Goal: Task Accomplishment & Management: Manage account settings

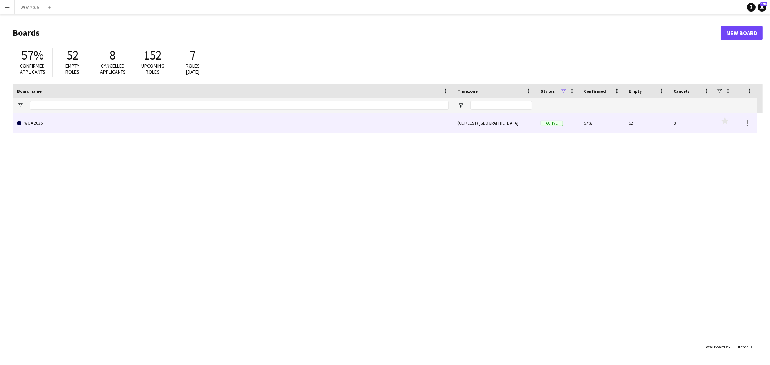
click at [220, 121] on link "WOA 2025" at bounding box center [233, 123] width 432 height 20
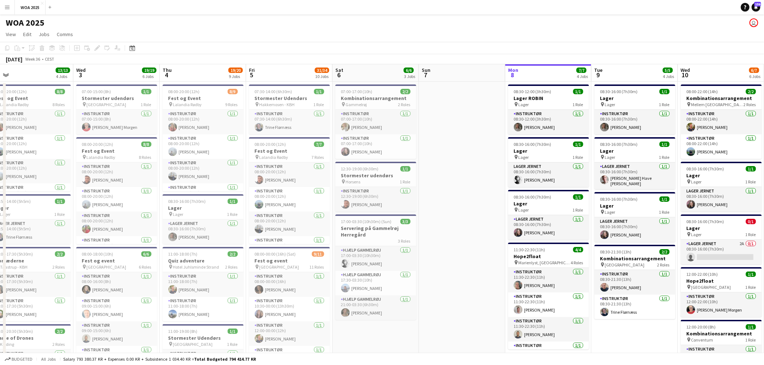
scroll to position [0, 215]
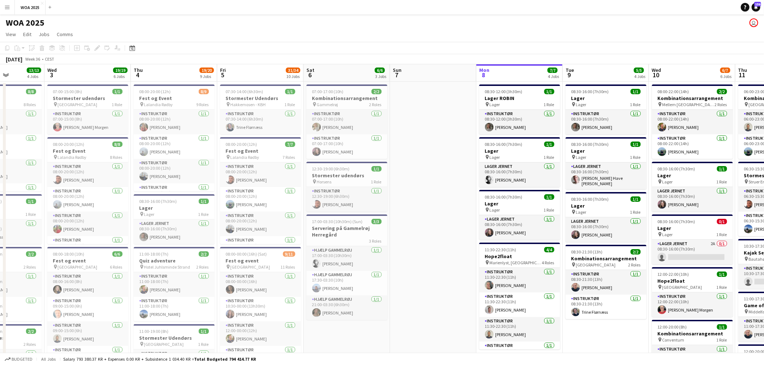
drag, startPoint x: 48, startPoint y: 159, endPoint x: 438, endPoint y: 163, distance: 390.0
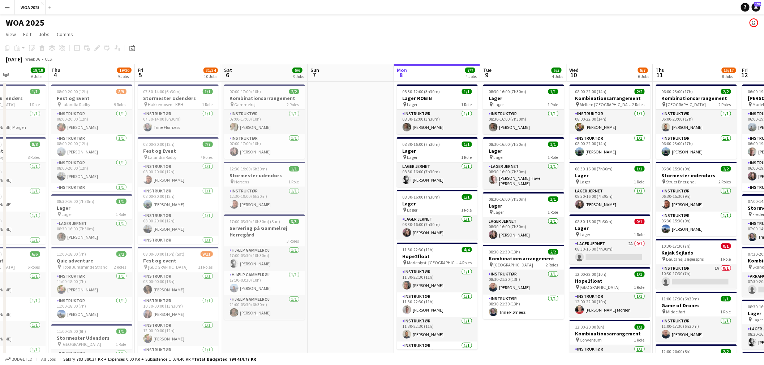
drag, startPoint x: 640, startPoint y: 201, endPoint x: 552, endPoint y: 197, distance: 87.9
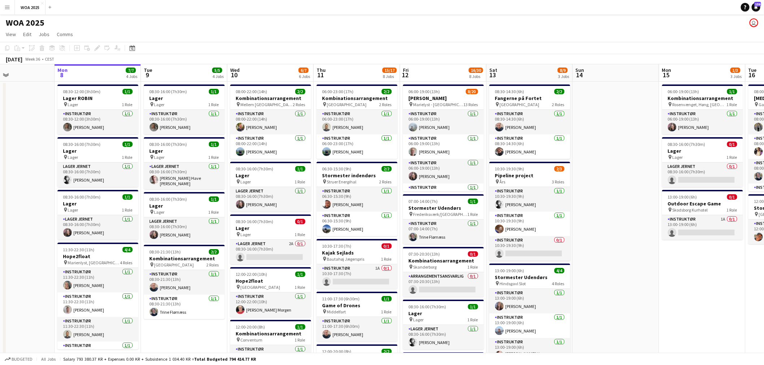
scroll to position [0, 224]
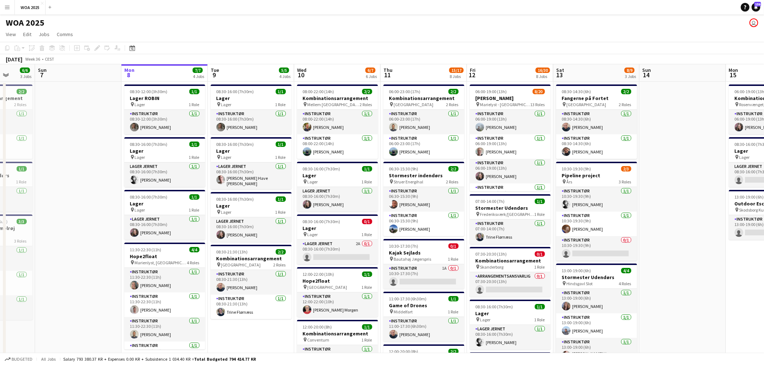
drag, startPoint x: 640, startPoint y: 203, endPoint x: 376, endPoint y: 195, distance: 263.6
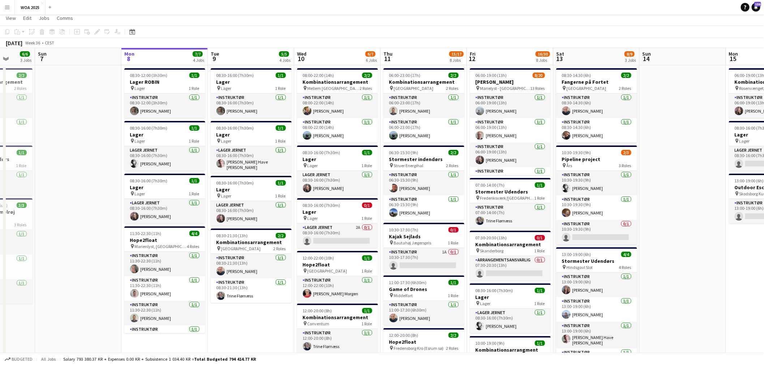
scroll to position [0, 0]
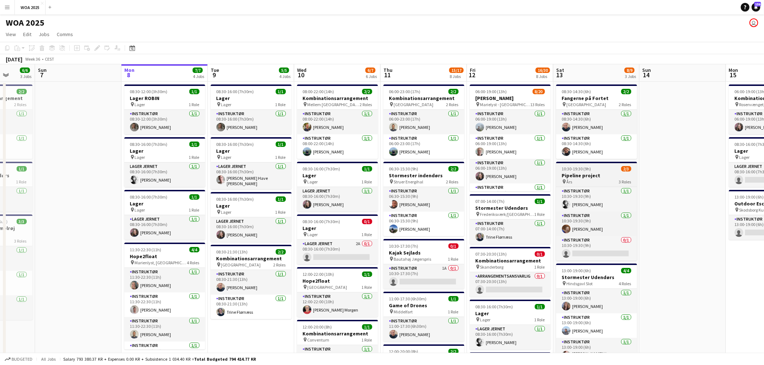
click at [594, 183] on div "pin Års 3 Roles" at bounding box center [596, 182] width 81 height 6
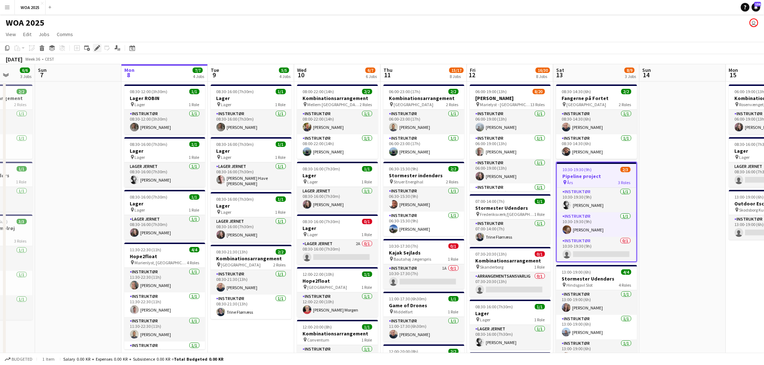
click at [94, 51] on icon "Edit" at bounding box center [97, 48] width 6 height 6
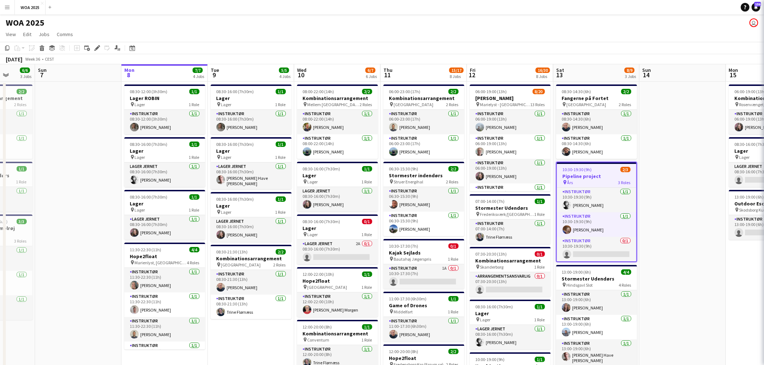
type input "**********"
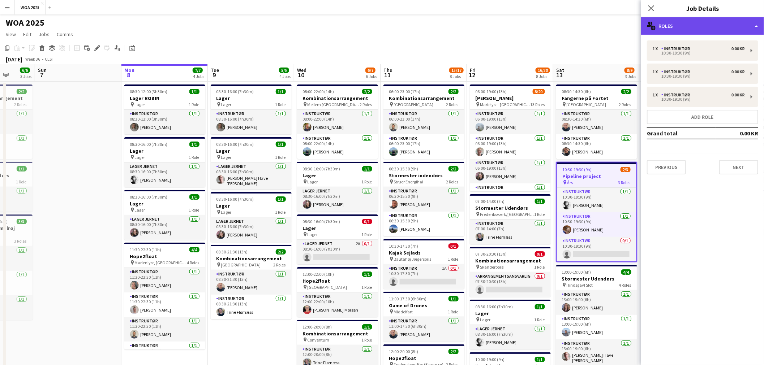
click at [697, 33] on div "multiple-users-add Roles" at bounding box center [702, 25] width 123 height 17
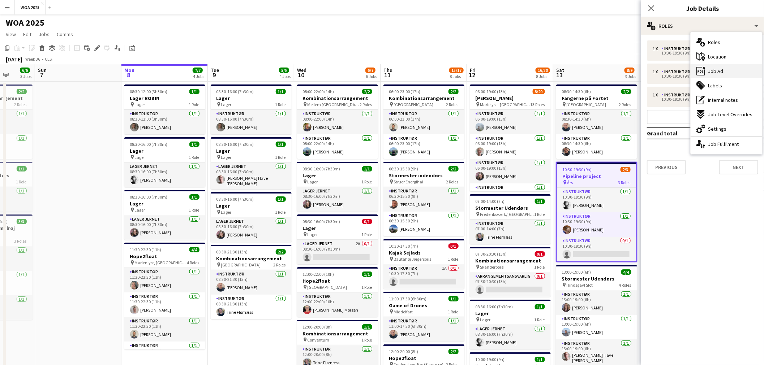
click at [729, 70] on div "ads-window Job Ad" at bounding box center [727, 71] width 72 height 14
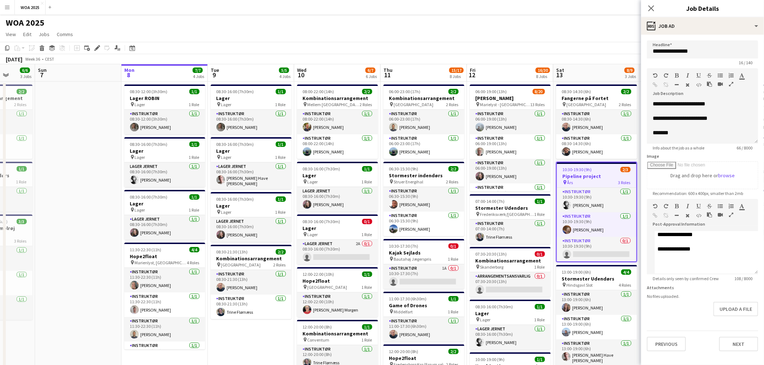
click at [593, 48] on app-toolbar "Copy Paste Paste Ctrl+V Paste with crew Ctrl+Shift+V Paste linked Job [GEOGRAPH…" at bounding box center [382, 48] width 764 height 12
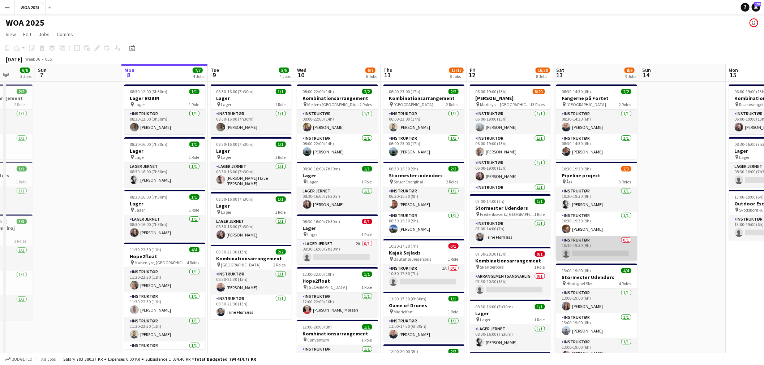
click at [610, 248] on app-card-role "Instruktør 0/1 10:30-19:30 (9h) single-neutral-actions" at bounding box center [596, 248] width 81 height 25
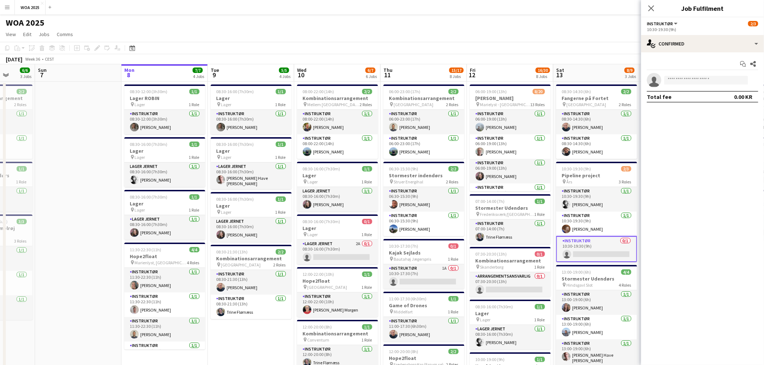
click at [594, 63] on div "[DATE] Week 36 • CEST" at bounding box center [382, 59] width 764 height 10
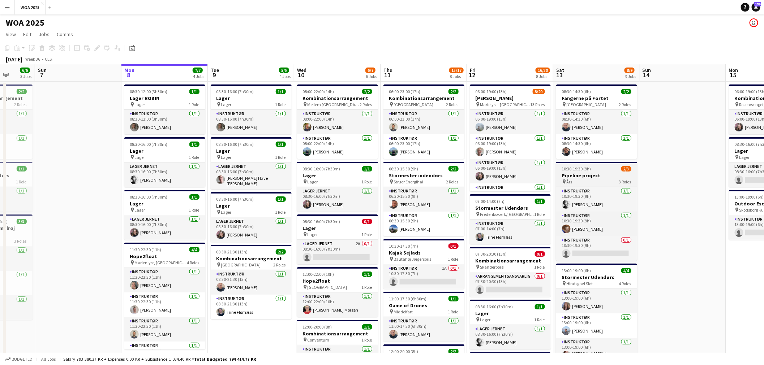
click at [601, 168] on div "10:30-19:30 (9h) 2/3" at bounding box center [596, 168] width 81 height 5
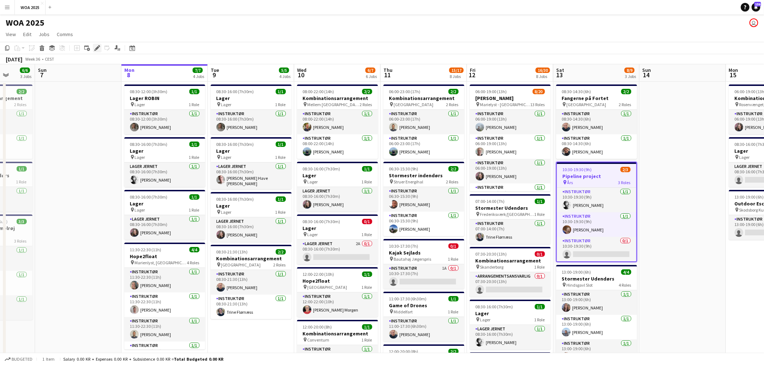
click at [94, 48] on icon "Edit" at bounding box center [97, 48] width 6 height 6
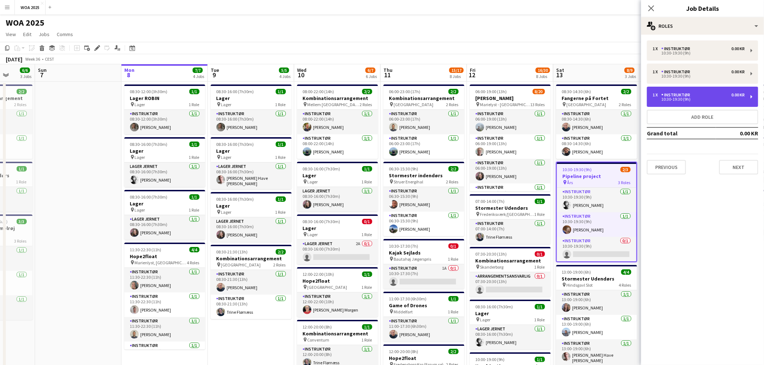
click at [708, 99] on div "10:30-19:30 (9h)" at bounding box center [699, 100] width 92 height 4
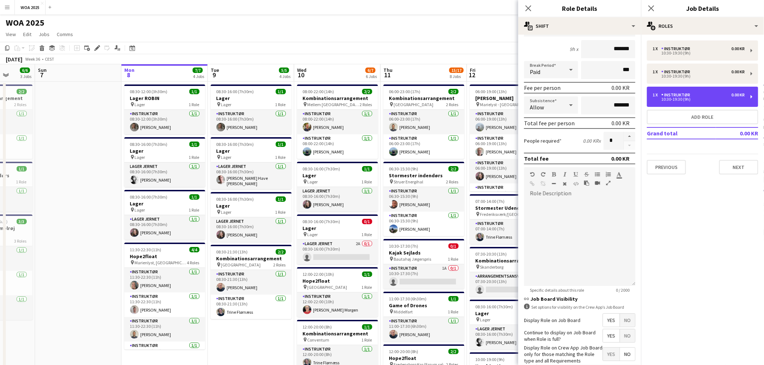
scroll to position [100, 0]
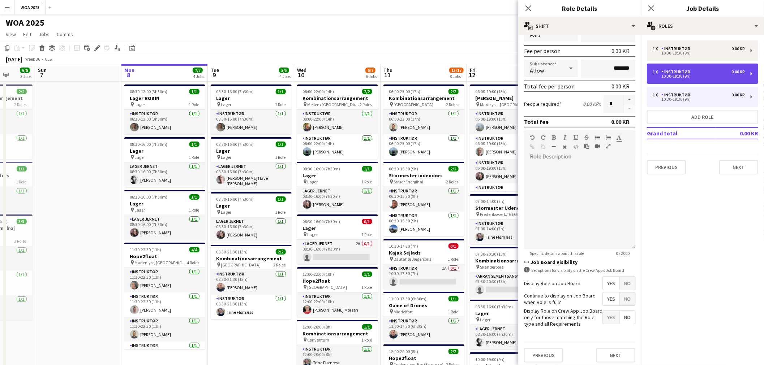
click at [719, 77] on div "10:30-19:30 (9h)" at bounding box center [699, 76] width 92 height 4
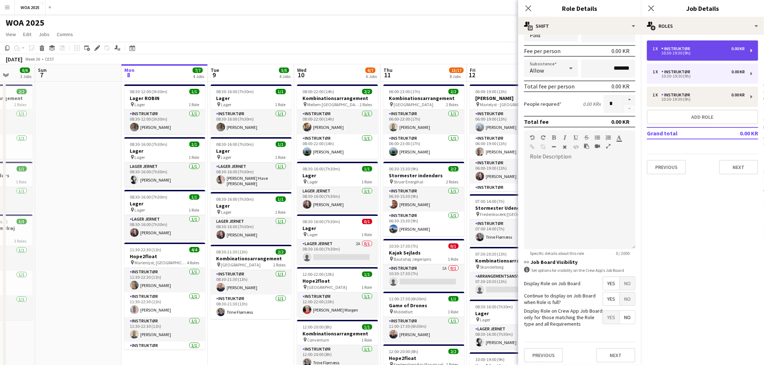
click at [710, 56] on div "1 x Instruktør 0.00 KR 10:30-19:30 (9h)" at bounding box center [702, 50] width 111 height 20
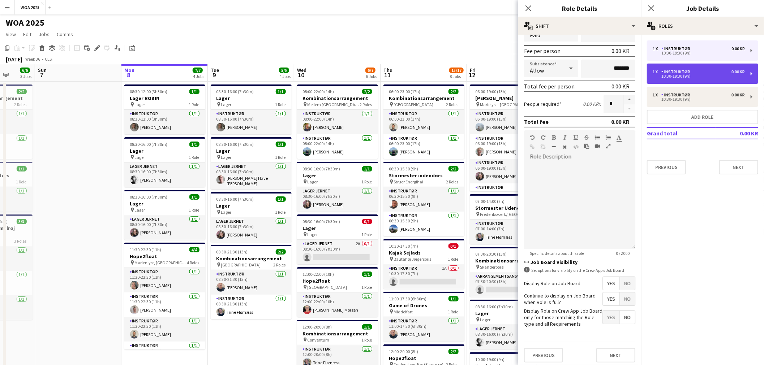
click at [713, 72] on div "1 x Instruktør 0.00 KR" at bounding box center [699, 71] width 92 height 5
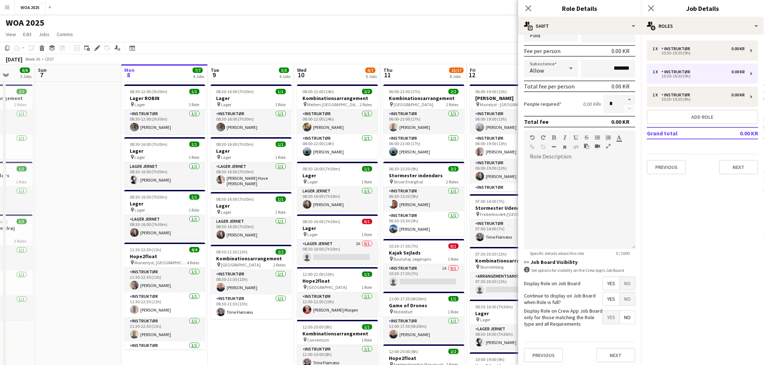
click at [459, 37] on app-page-menu "View Day view expanded Day view collapsed Month view Date picker Jump to [DATE]…" at bounding box center [382, 35] width 764 height 14
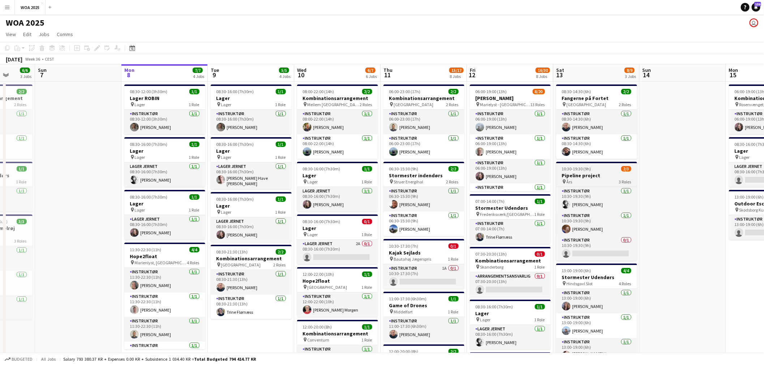
click at [571, 183] on span "Års" at bounding box center [570, 181] width 6 height 5
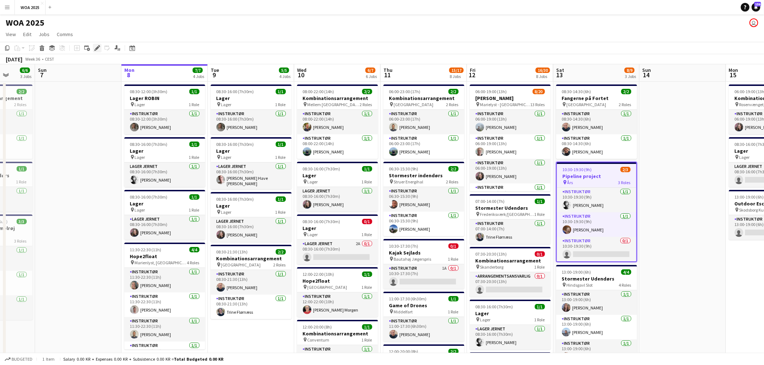
click at [95, 44] on div "Edit" at bounding box center [97, 48] width 9 height 9
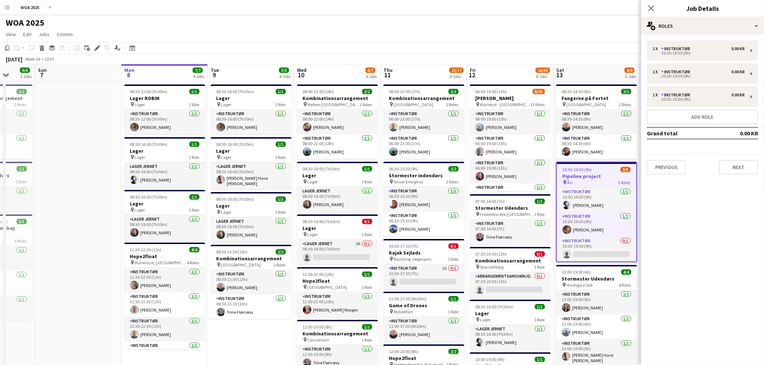
click at [693, 35] on div "1 x Instruktør 0.00 KR 10:30-19:30 (9h) 1 x Instruktør 0.00 KR 10:30-19:30 (9h)…" at bounding box center [702, 108] width 123 height 146
click at [701, 28] on div "multiple-users-add Roles" at bounding box center [702, 25] width 123 height 17
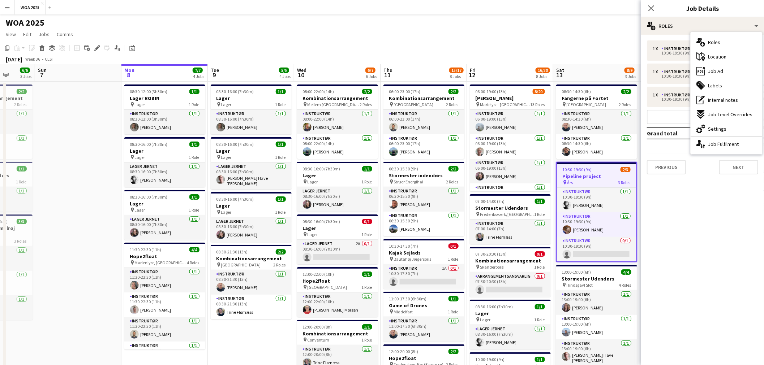
click at [737, 70] on div "ads-window Job Ad" at bounding box center [727, 71] width 72 height 14
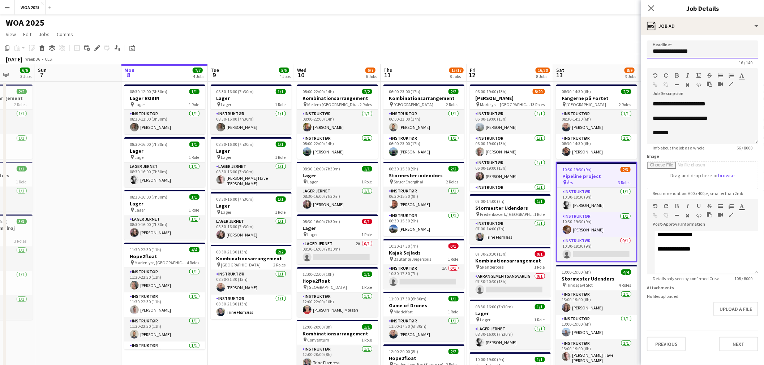
click at [712, 38] on div "**********" at bounding box center [702, 196] width 123 height 323
click at [714, 26] on div "ads-window Job Ad" at bounding box center [702, 25] width 123 height 17
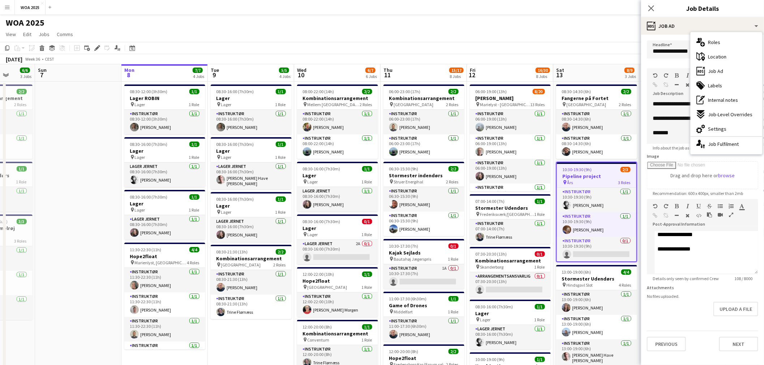
click at [723, 63] on div "maps-pin-1 Location" at bounding box center [727, 57] width 72 height 14
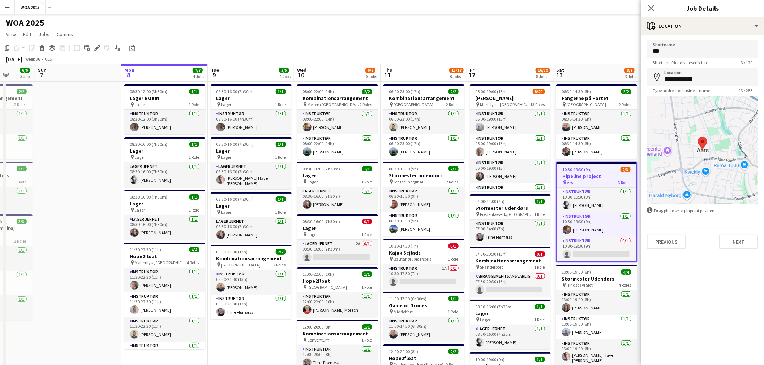
drag, startPoint x: 656, startPoint y: 52, endPoint x: 741, endPoint y: 64, distance: 85.8
click at [659, 52] on input "***" at bounding box center [702, 49] width 111 height 18
type input "****"
click at [603, 30] on app-page-menu "View Day view expanded Day view collapsed Month view Date picker Jump to [DATE]…" at bounding box center [382, 35] width 764 height 14
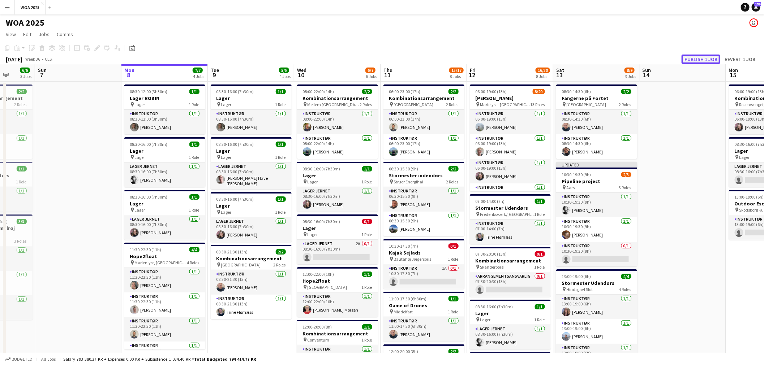
click at [685, 59] on button "Publish 1 job" at bounding box center [701, 59] width 39 height 9
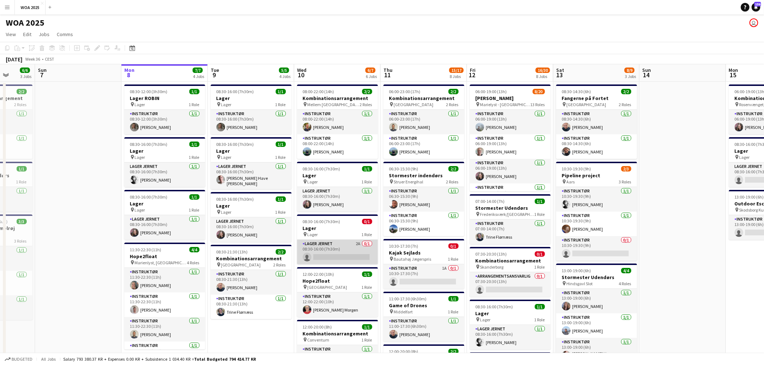
click at [345, 256] on app-card-role "Lager Jernet 2A 0/1 08:30-16:00 (7h30m) single-neutral-actions" at bounding box center [337, 252] width 81 height 25
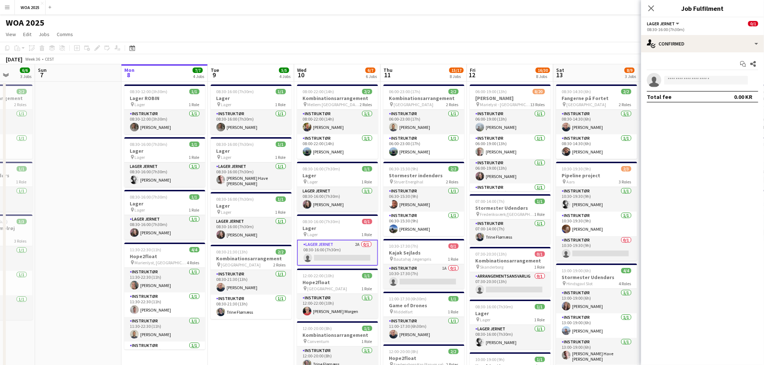
click at [693, 34] on app-options-switcher "Lager Jernet All roles Lager Jernet 0/1 08:30-16:00 (7h30m)" at bounding box center [702, 26] width 123 height 18
click at [696, 38] on div "single-neutral-actions-check-2 Confirmed" at bounding box center [702, 43] width 123 height 17
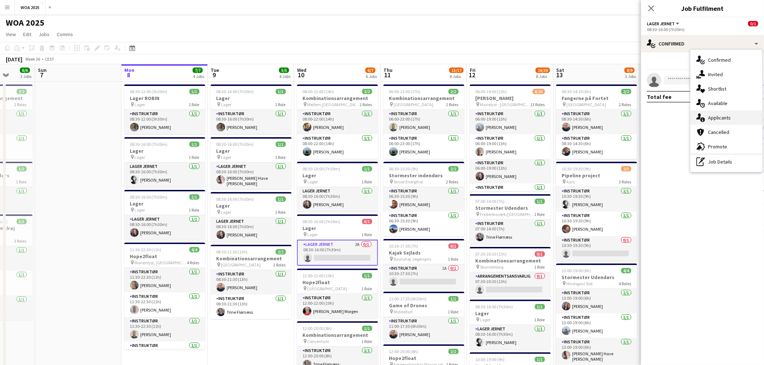
click at [721, 120] on span "Applicants" at bounding box center [719, 118] width 23 height 7
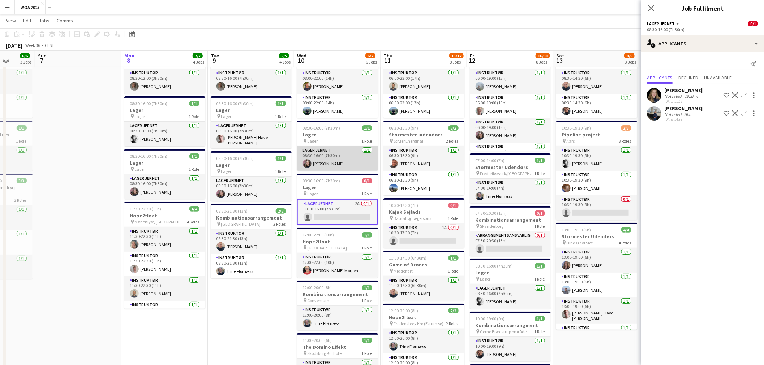
scroll to position [0, 0]
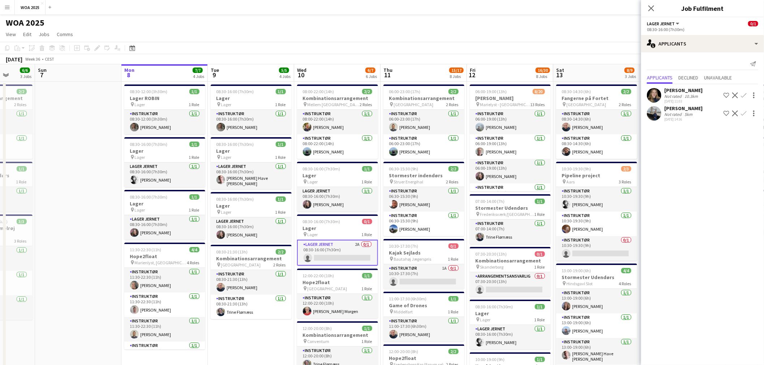
click at [743, 116] on app-icon "Confirm" at bounding box center [744, 114] width 6 height 6
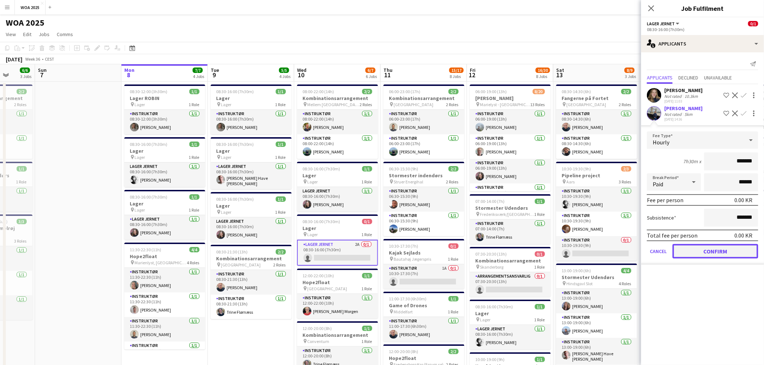
click at [714, 255] on button "Confirm" at bounding box center [716, 251] width 86 height 14
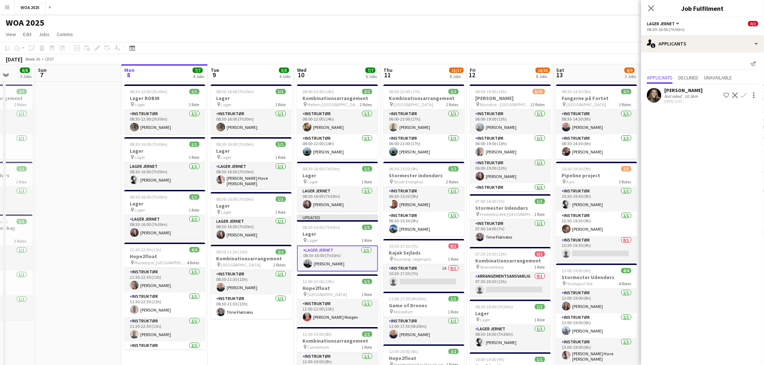
click at [487, 34] on app-page-menu "View Day view expanded Day view collapsed Month view Date picker Jump to [DATE]…" at bounding box center [382, 35] width 764 height 14
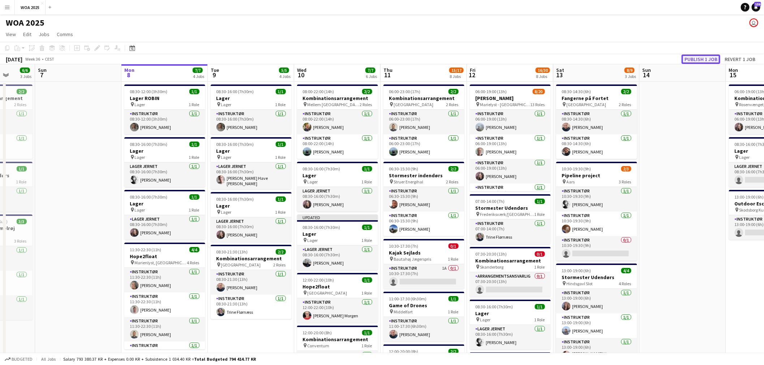
click at [689, 59] on button "Publish 1 job" at bounding box center [701, 59] width 39 height 9
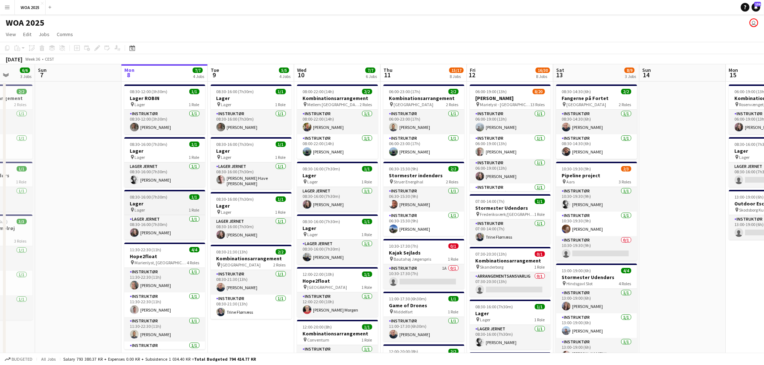
click at [175, 207] on div "pin Lager 1 Role" at bounding box center [164, 210] width 81 height 6
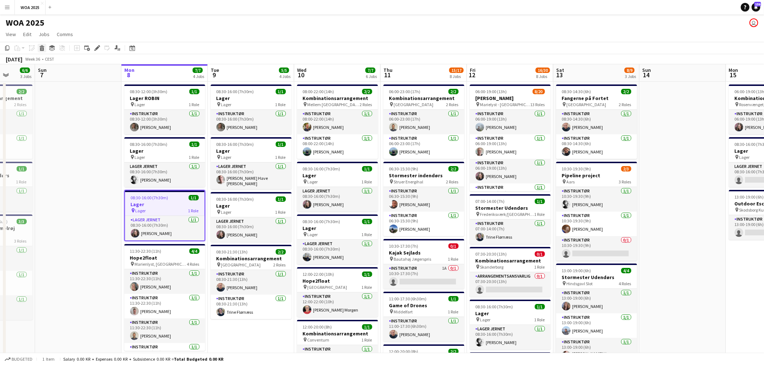
click at [41, 46] on icon at bounding box center [41, 46] width 5 height 2
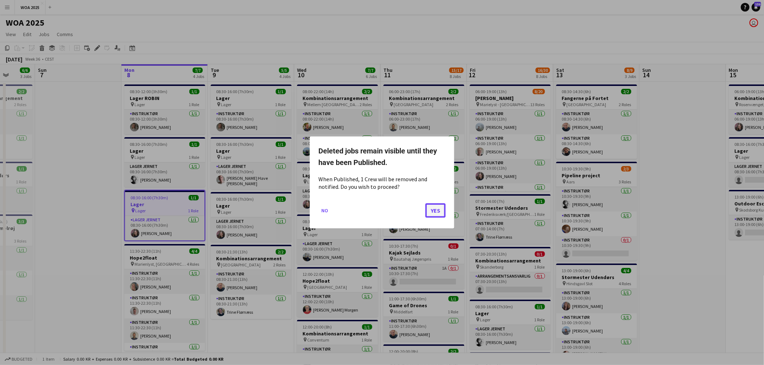
click at [435, 213] on button "Yes" at bounding box center [435, 210] width 20 height 14
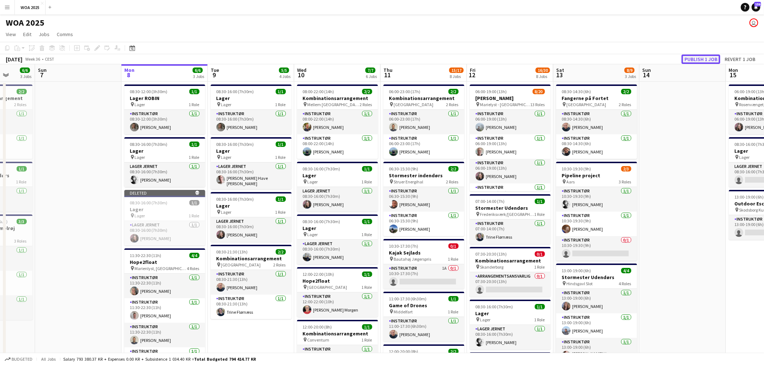
click at [692, 57] on button "Publish 1 job" at bounding box center [701, 59] width 39 height 9
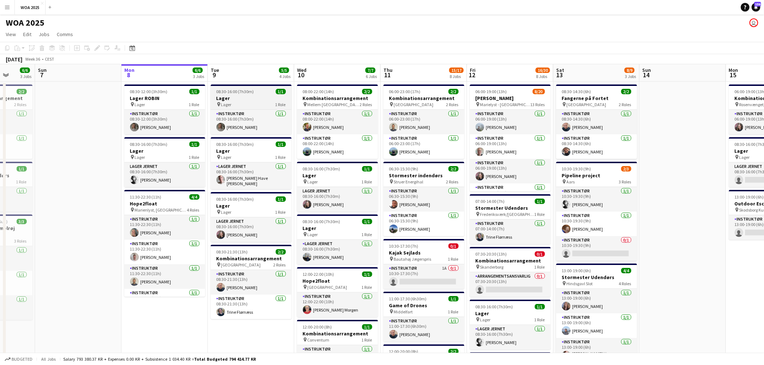
click at [255, 103] on div "pin Lager 1 Role" at bounding box center [251, 105] width 81 height 6
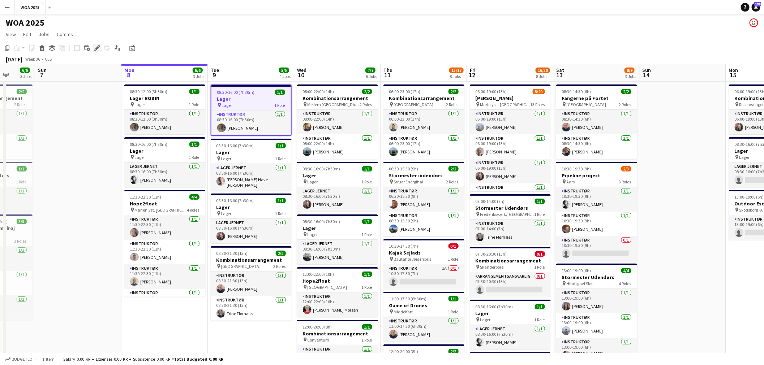
click at [96, 49] on icon at bounding box center [97, 48] width 4 height 4
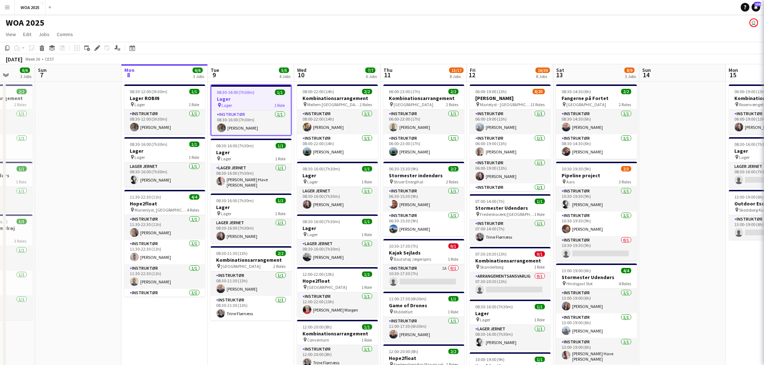
type input "*******"
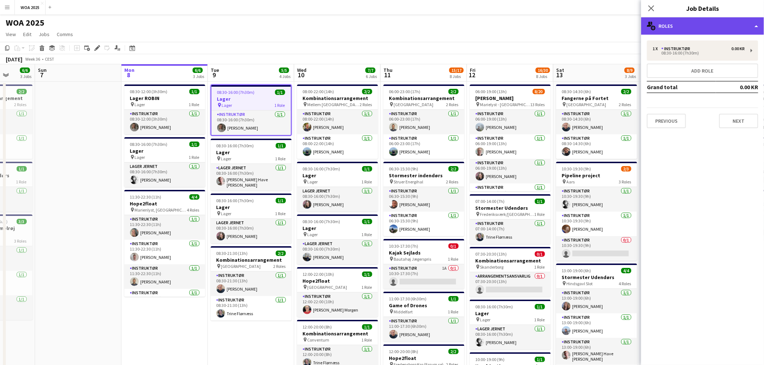
click at [695, 29] on div "multiple-users-add Roles" at bounding box center [702, 25] width 123 height 17
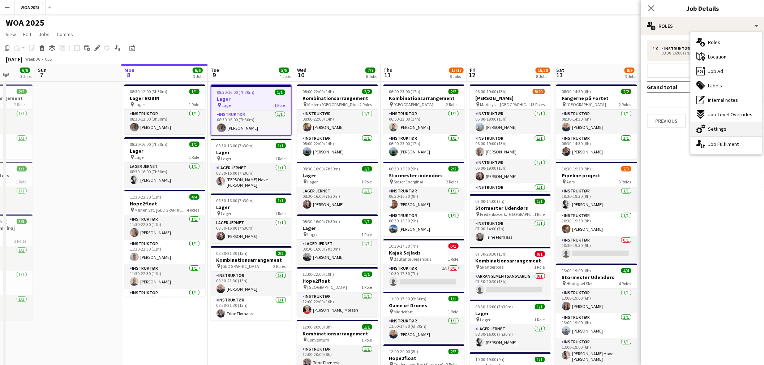
click at [723, 126] on span "Settings" at bounding box center [717, 129] width 18 height 7
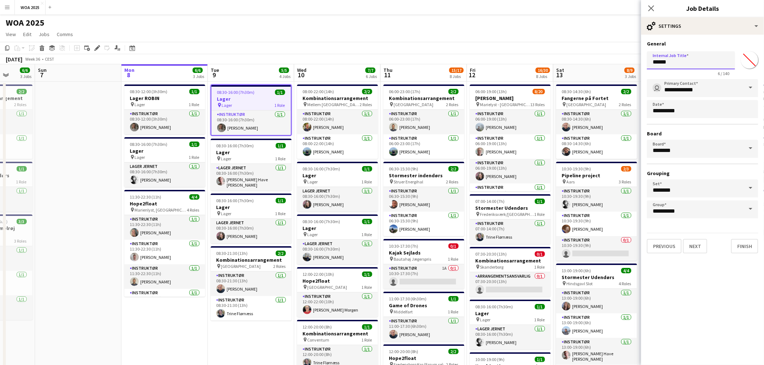
drag, startPoint x: 687, startPoint y: 64, endPoint x: 684, endPoint y: 66, distance: 4.0
click at [684, 66] on input "*****" at bounding box center [691, 60] width 88 height 18
click at [683, 67] on input "**********" at bounding box center [691, 60] width 88 height 18
type input "**********"
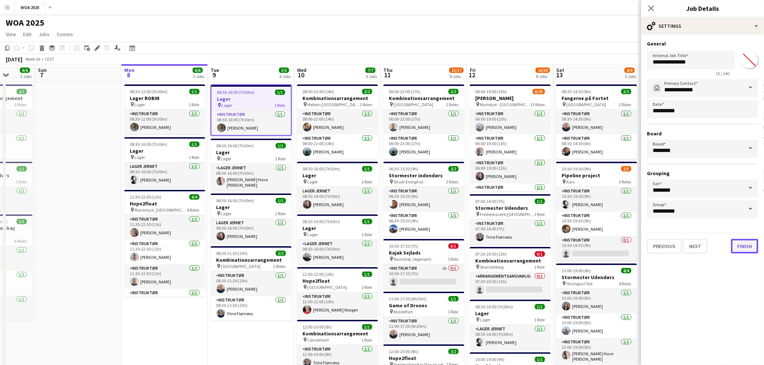
click at [739, 241] on button "Finish" at bounding box center [744, 246] width 27 height 14
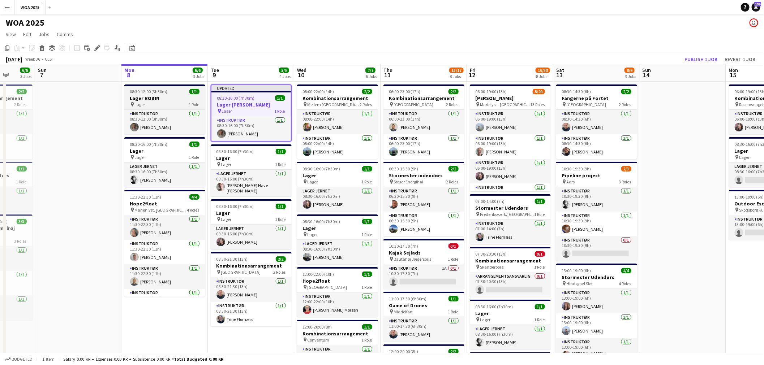
scroll to position [0, 224]
click at [179, 102] on div "pin Lager 1 Role" at bounding box center [164, 105] width 81 height 6
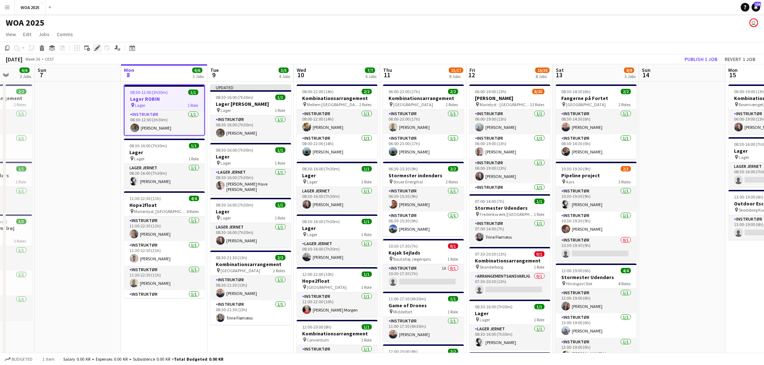
click at [100, 46] on div "Edit" at bounding box center [97, 48] width 9 height 9
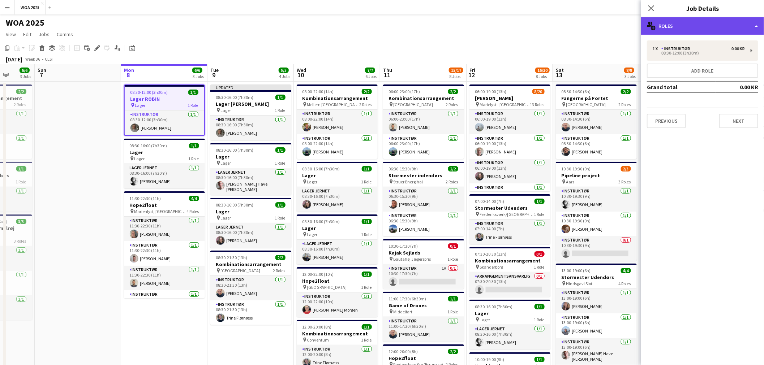
click at [703, 28] on div "multiple-users-add Roles" at bounding box center [702, 25] width 123 height 17
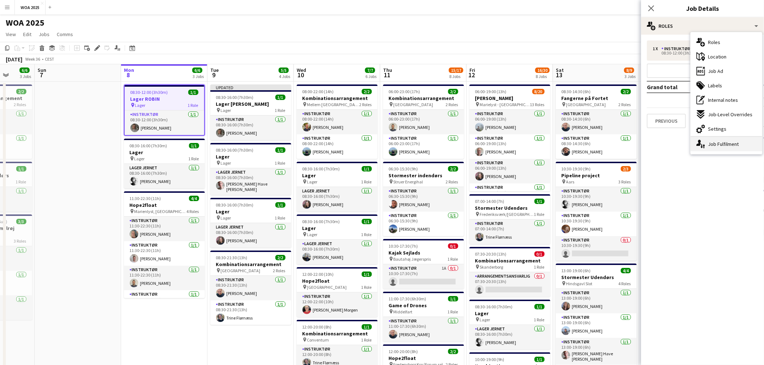
click at [721, 143] on div "single-neutral-actions-up-down Job Fulfilment" at bounding box center [727, 144] width 72 height 14
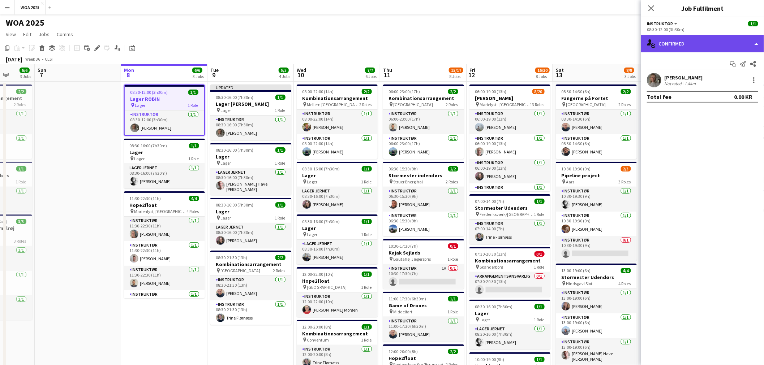
click at [693, 47] on div "single-neutral-actions-check-2 Confirmed" at bounding box center [702, 43] width 123 height 17
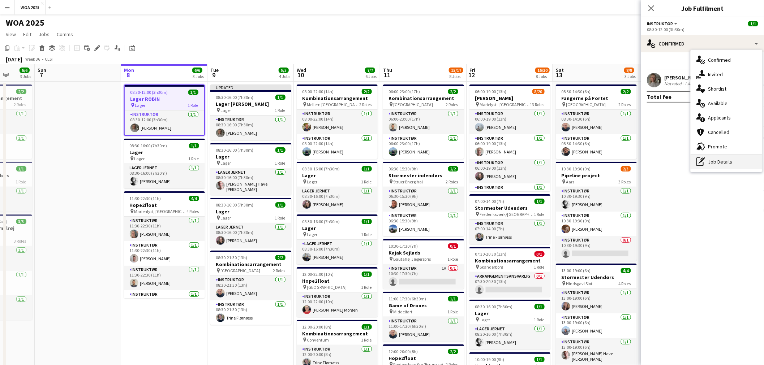
click at [728, 161] on div "pen-write Job Details" at bounding box center [727, 162] width 72 height 14
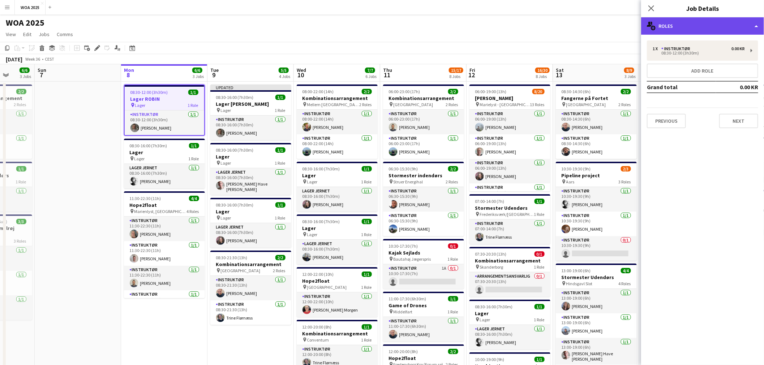
click at [706, 27] on div "multiple-users-add Roles" at bounding box center [702, 25] width 123 height 17
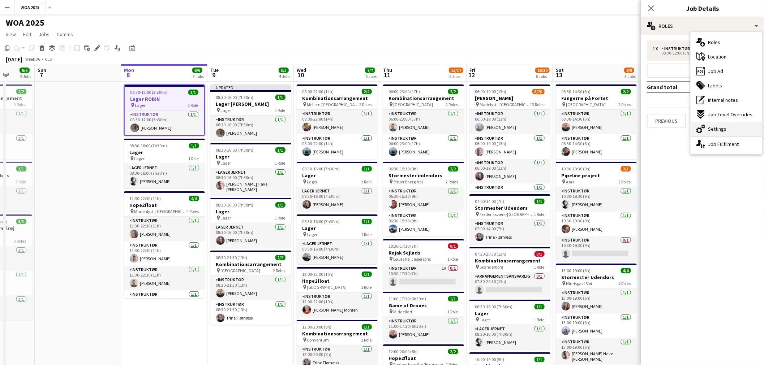
click at [728, 132] on div "cog-double-3 Settings" at bounding box center [727, 129] width 72 height 14
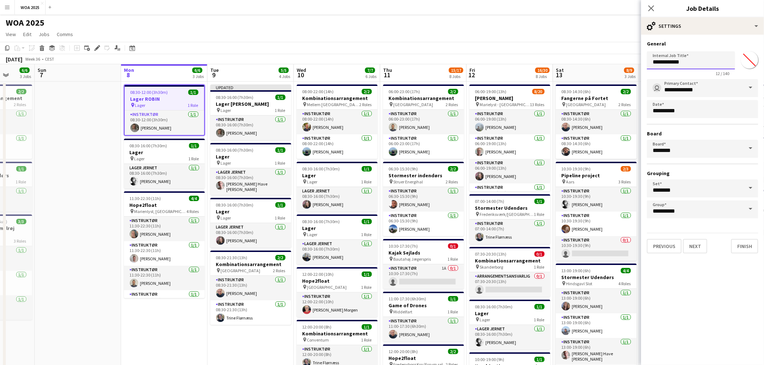
click at [673, 64] on input "**********" at bounding box center [691, 60] width 88 height 18
paste input "***"
type input "**********"
click at [617, 39] on app-page-menu "View Day view expanded Day view collapsed Month view Date picker Jump to [DATE]…" at bounding box center [382, 35] width 764 height 14
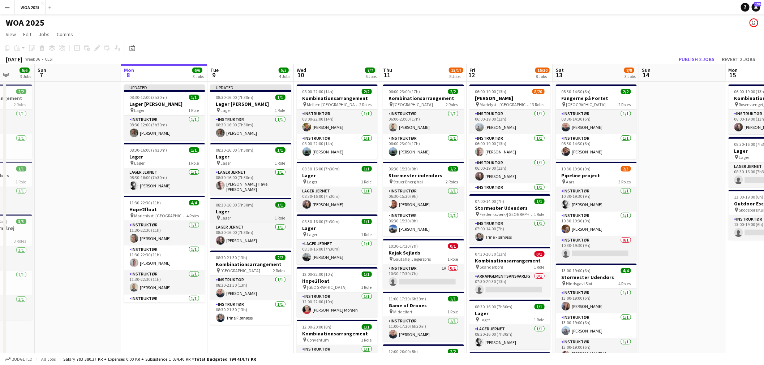
click at [254, 215] on div "pin Lager 1 Role" at bounding box center [250, 218] width 81 height 6
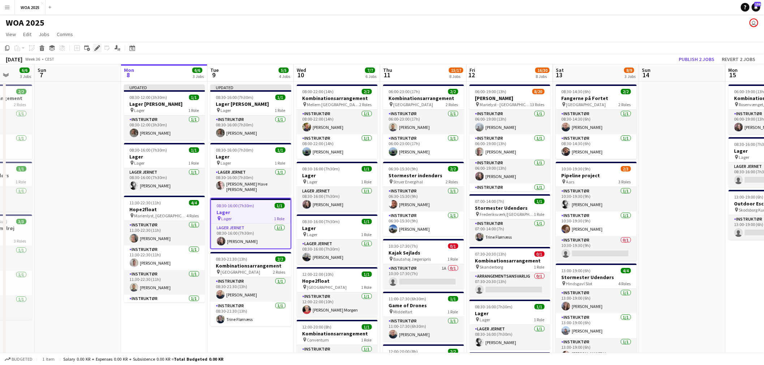
click at [95, 48] on icon "Edit" at bounding box center [97, 48] width 6 height 6
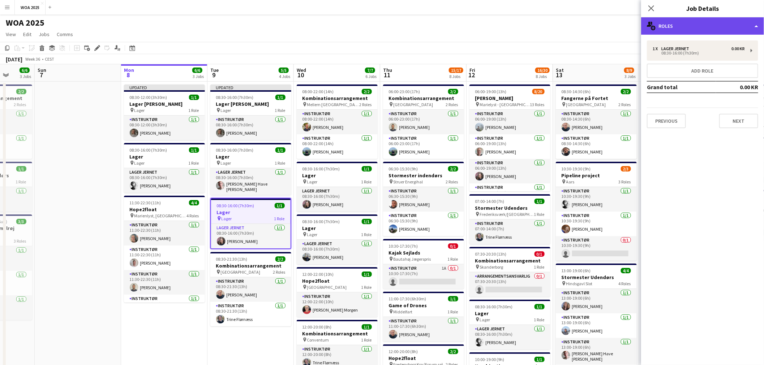
click at [701, 26] on div "multiple-users-add Roles" at bounding box center [702, 25] width 123 height 17
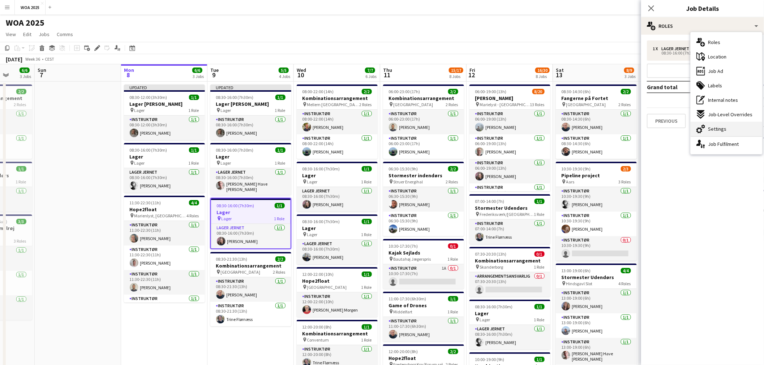
click at [717, 128] on span "Settings" at bounding box center [717, 129] width 18 height 7
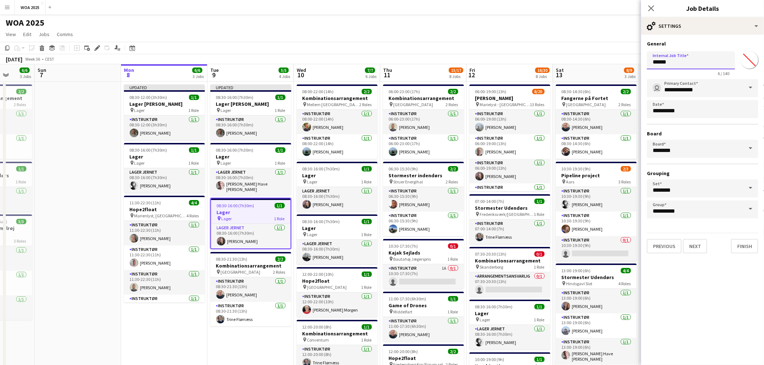
click at [675, 63] on input "*****" at bounding box center [691, 60] width 88 height 18
click at [687, 64] on input "*****" at bounding box center [691, 60] width 88 height 18
paste input "*********"
type input "**********"
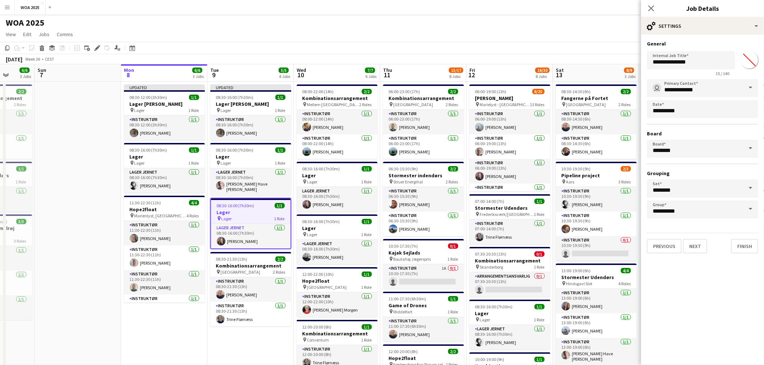
click at [560, 18] on div "WOA 2025 user" at bounding box center [382, 21] width 764 height 14
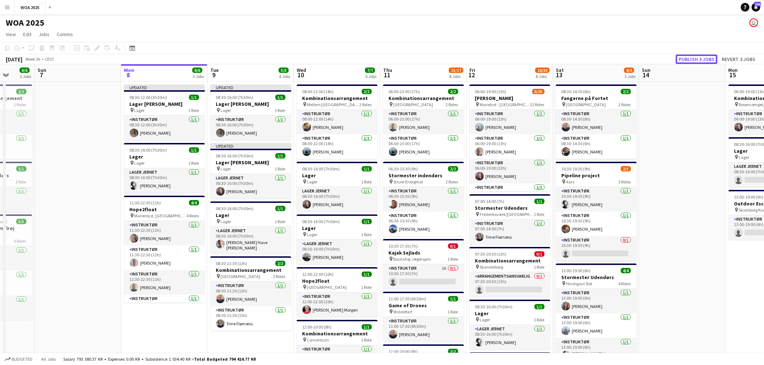
click at [693, 58] on button "Publish 3 jobs" at bounding box center [697, 59] width 42 height 9
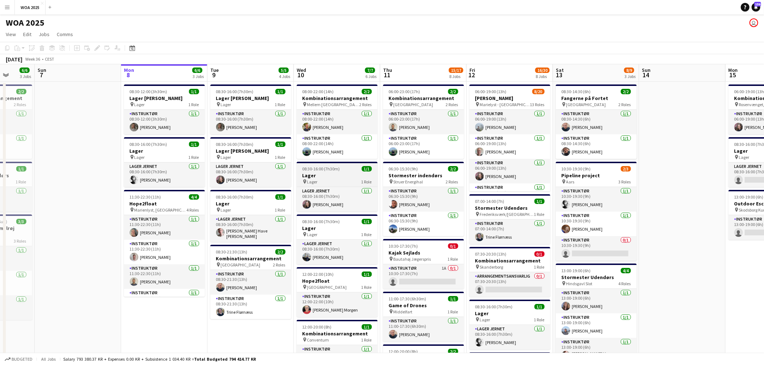
click at [346, 182] on div "pin Lager 1 Role" at bounding box center [337, 182] width 81 height 6
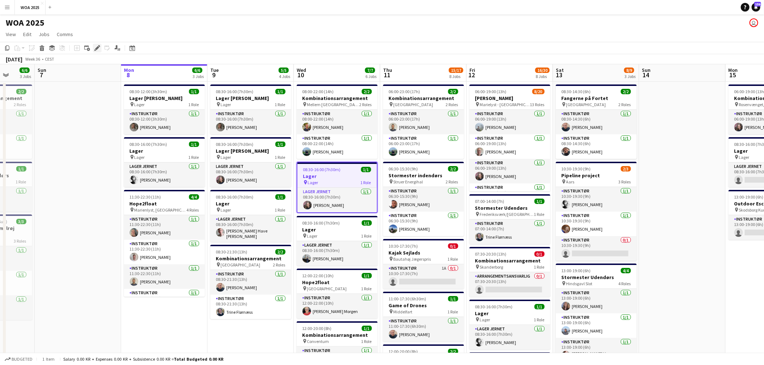
click at [98, 47] on icon at bounding box center [97, 48] width 4 height 4
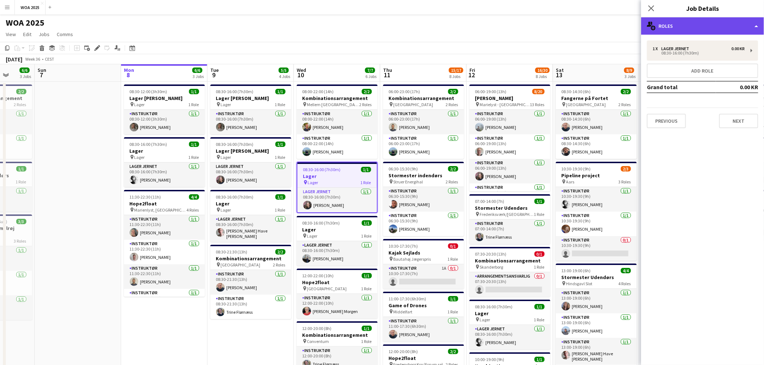
click at [703, 26] on div "multiple-users-add Roles" at bounding box center [702, 25] width 123 height 17
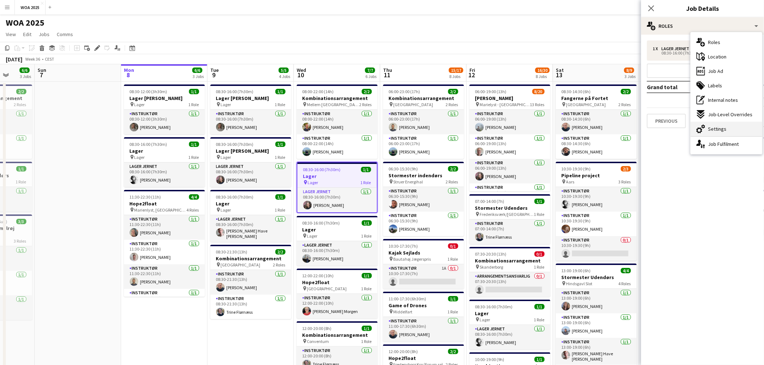
click at [722, 131] on span "Settings" at bounding box center [717, 129] width 18 height 7
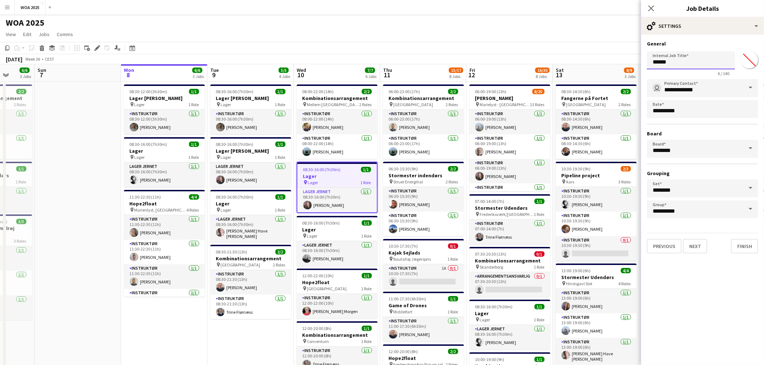
click at [693, 62] on input "*****" at bounding box center [691, 60] width 88 height 18
paste input "*********"
type input "**********"
click at [742, 243] on button "Finish" at bounding box center [744, 246] width 27 height 14
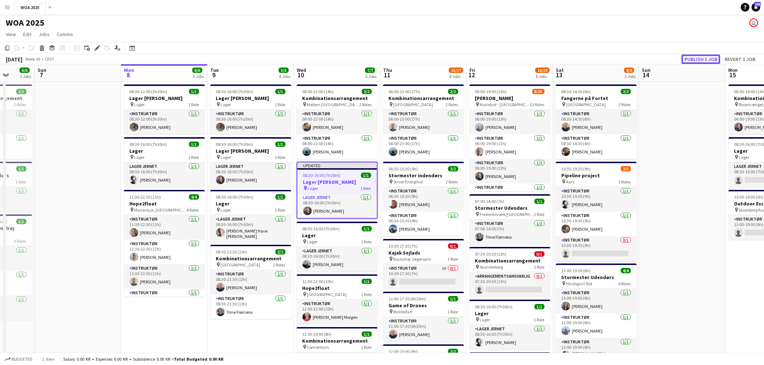
click at [699, 57] on button "Publish 1 job" at bounding box center [701, 59] width 39 height 9
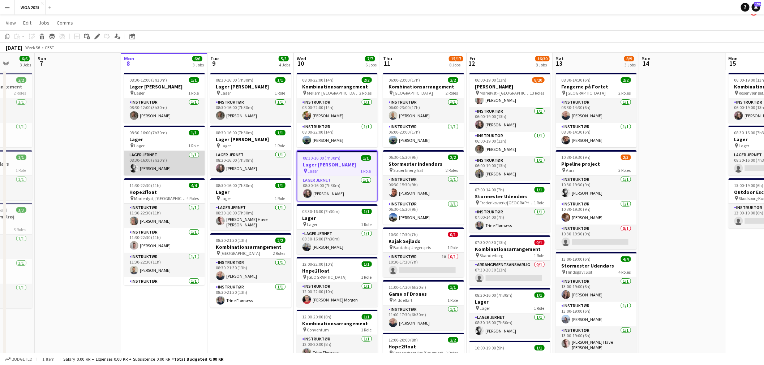
scroll to position [0, 0]
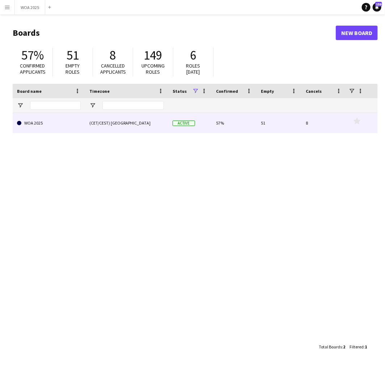
click at [66, 124] on link "WOA 2025" at bounding box center [49, 123] width 64 height 20
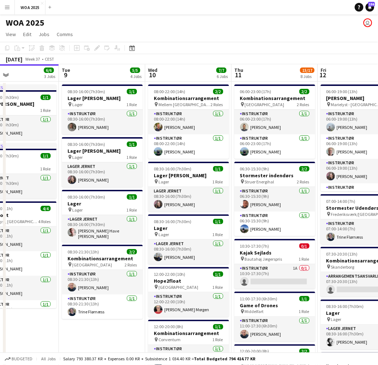
scroll to position [0, 299]
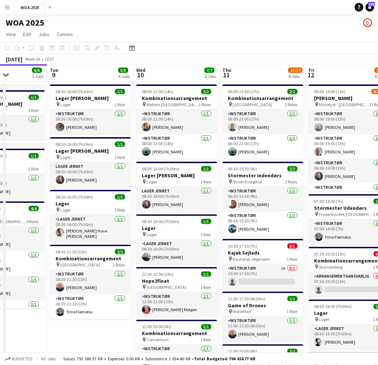
drag, startPoint x: 240, startPoint y: 121, endPoint x: 166, endPoint y: 111, distance: 74.7
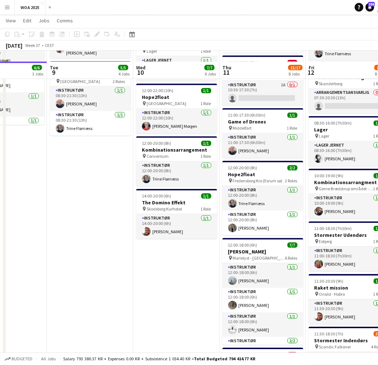
scroll to position [201, 0]
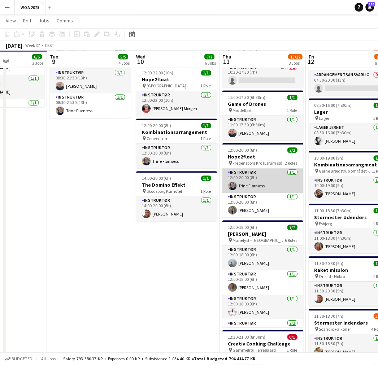
click at [271, 180] on app-card-role "Instruktør 1/1 12:00-20:00 (8h) Trine Flørnæss" at bounding box center [263, 181] width 81 height 25
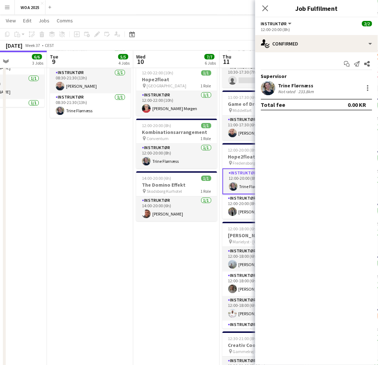
click at [85, 206] on app-date-cell "08:30-16:00 (7h30m) 1/1 Lager Robinson pin Lager 1 Role Instruktør 1/1 08:30-16…" at bounding box center [90, 261] width 86 height 763
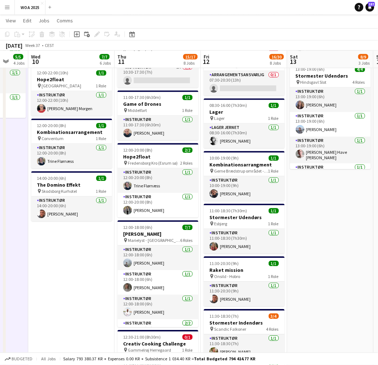
scroll to position [0, 244]
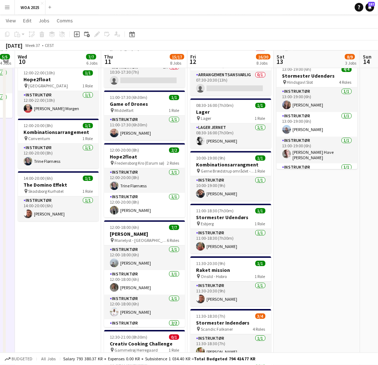
drag, startPoint x: 177, startPoint y: 179, endPoint x: 80, endPoint y: 172, distance: 97.8
click at [80, 172] on app-calendar-viewport "Sun 7 Mon 8 6/6 3 Jobs Tue 9 5/5 4 Jobs Wed 10 7/7 6 Jobs Thu 11 15/17 8 Jobs F…" at bounding box center [189, 236] width 378 height 816
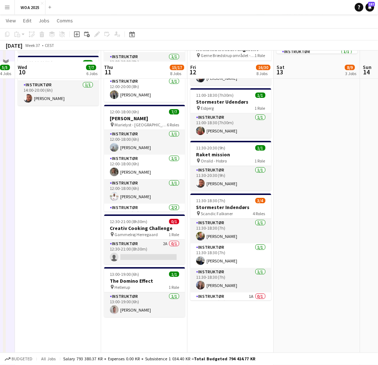
scroll to position [361, 0]
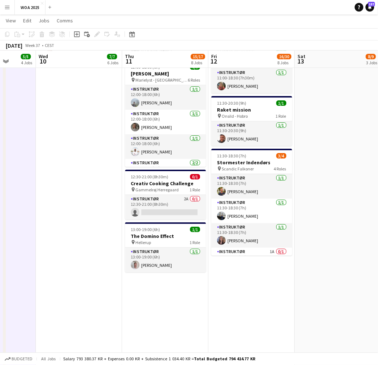
drag, startPoint x: 68, startPoint y: 215, endPoint x: 134, endPoint y: 221, distance: 66.5
click at [91, 219] on app-calendar-viewport "Sun 7 Mon 8 6/6 3 Jobs Tue 9 5/5 4 Jobs Wed 10 7/7 6 Jobs Thu 11 15/17 8 Jobs F…" at bounding box center [189, 75] width 378 height 816
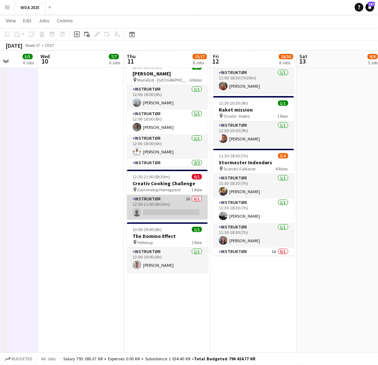
click at [181, 202] on app-card-role "Instruktør 2A 0/1 12:30-21:00 (8h30m) single-neutral-actions" at bounding box center [167, 207] width 81 height 25
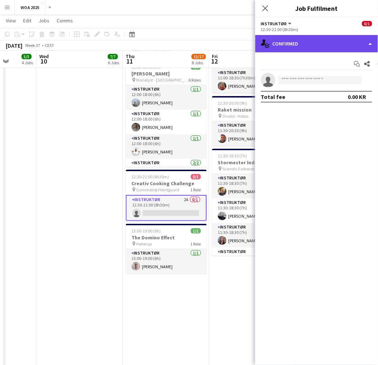
click at [297, 47] on div "single-neutral-actions-check-2 Confirmed" at bounding box center [317, 43] width 123 height 17
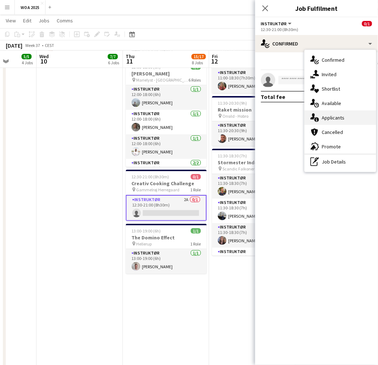
click at [338, 118] on span "Applicants" at bounding box center [333, 118] width 23 height 7
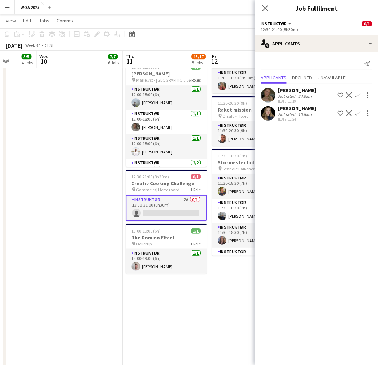
click at [63, 126] on app-date-cell "08:00-22:00 (14h) 2/2 Kombinationsarrangement pin Mellem Århus og Aalborg 2 Rol…" at bounding box center [80, 101] width 86 height 763
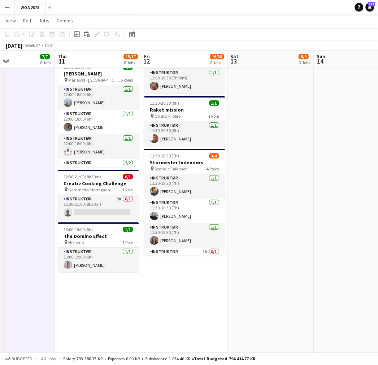
scroll to position [0, 292]
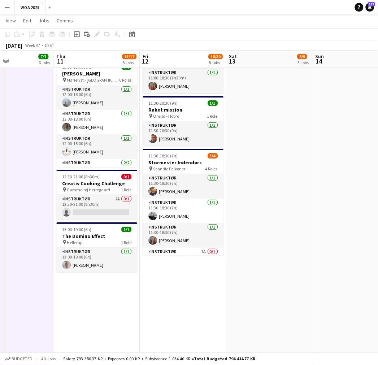
drag, startPoint x: 187, startPoint y: 280, endPoint x: 138, endPoint y: 279, distance: 49.2
click at [138, 279] on app-calendar-viewport "Sun 7 Mon 8 6/6 3 Jobs Tue 9 5/5 4 Jobs Wed 10 7/7 6 Jobs Thu 11 15/17 8 Jobs F…" at bounding box center [189, 75] width 378 height 816
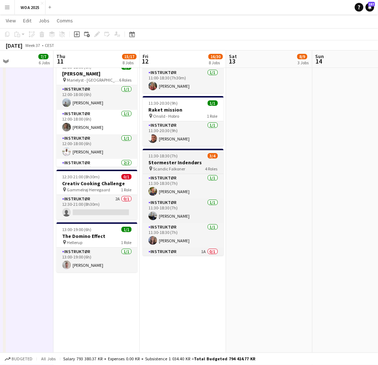
click at [172, 169] on span "Scandic Falkoner" at bounding box center [169, 168] width 32 height 5
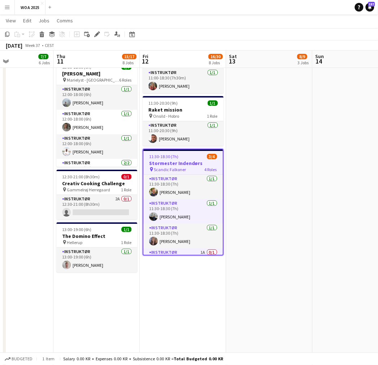
click at [96, 30] on div "Edit" at bounding box center [97, 34] width 9 height 9
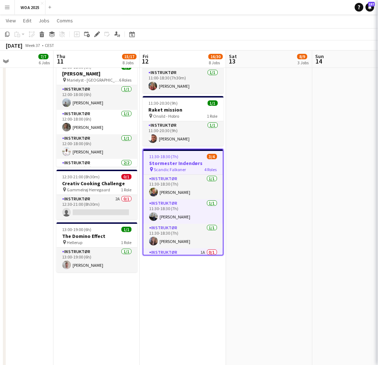
type input "**********"
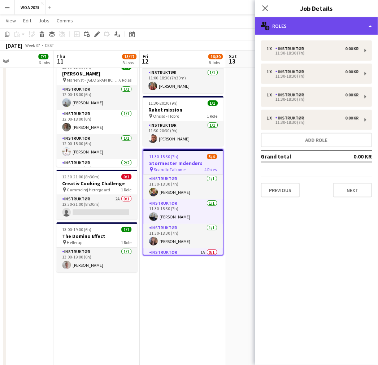
click at [317, 22] on div "multiple-users-add Roles" at bounding box center [317, 25] width 123 height 17
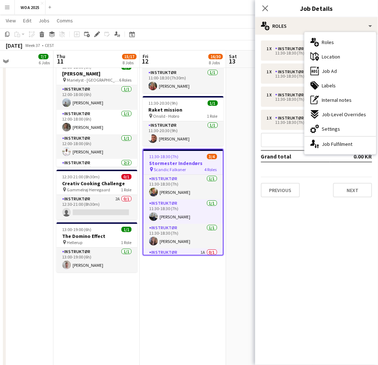
click at [349, 74] on div "ads-window Job Ad" at bounding box center [341, 71] width 72 height 14
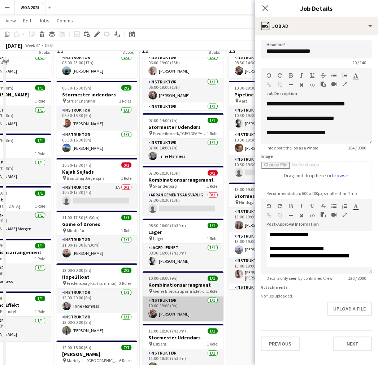
scroll to position [40, 0]
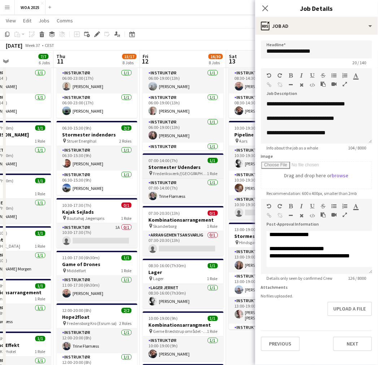
click at [175, 165] on h3 "Stormester Udendørs" at bounding box center [183, 167] width 81 height 7
type input "**********"
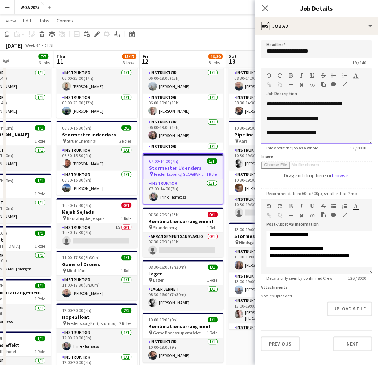
click at [311, 132] on p "**********" at bounding box center [317, 132] width 100 height 7
drag, startPoint x: 311, startPoint y: 132, endPoint x: 254, endPoint y: 136, distance: 57.2
click at [221, 24] on app-page-menu "View Day view expanded Day view collapsed Month view Date picker Jump to [DATE]…" at bounding box center [189, 21] width 378 height 14
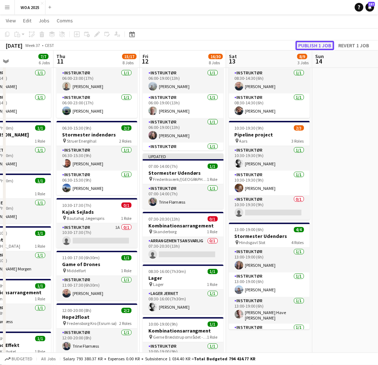
click at [311, 46] on button "Publish 1 job" at bounding box center [315, 45] width 39 height 9
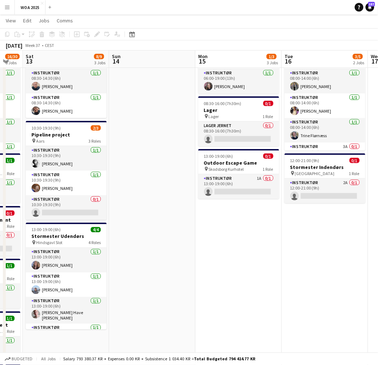
drag, startPoint x: 265, startPoint y: 150, endPoint x: 102, endPoint y: 156, distance: 162.8
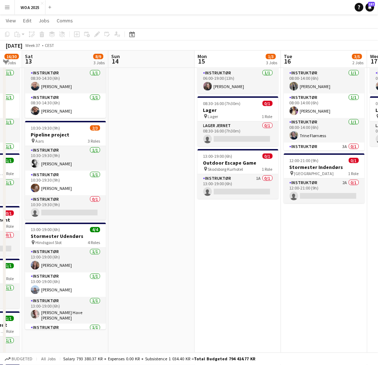
drag, startPoint x: 191, startPoint y: 150, endPoint x: 65, endPoint y: 163, distance: 126.4
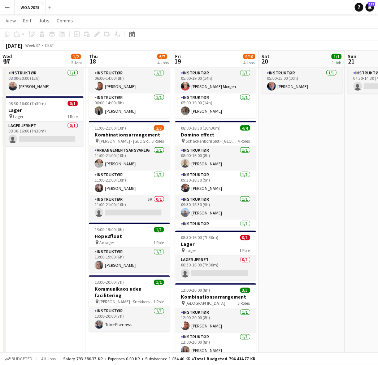
scroll to position [0, 261]
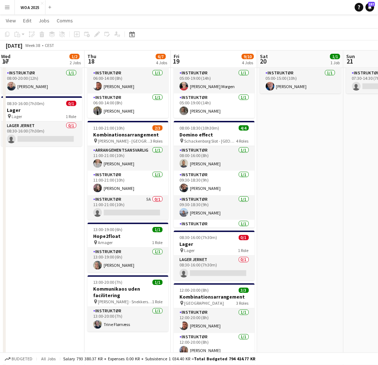
drag, startPoint x: 205, startPoint y: 163, endPoint x: 57, endPoint y: 157, distance: 148.7
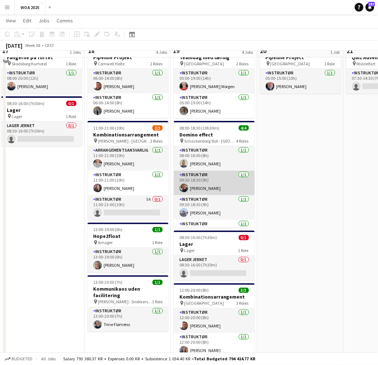
scroll to position [0, 0]
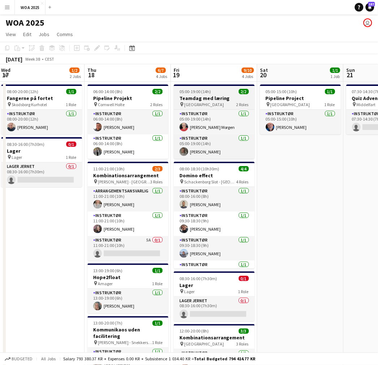
click at [214, 102] on div "pin Aalborg 2 Roles" at bounding box center [214, 105] width 81 height 6
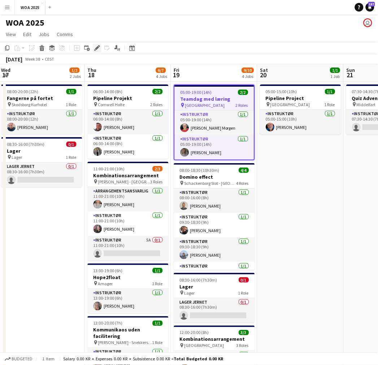
click at [98, 47] on icon at bounding box center [97, 48] width 4 height 4
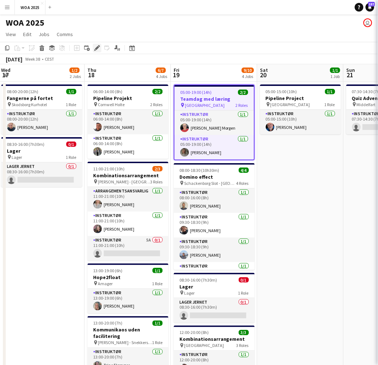
type input "**********"
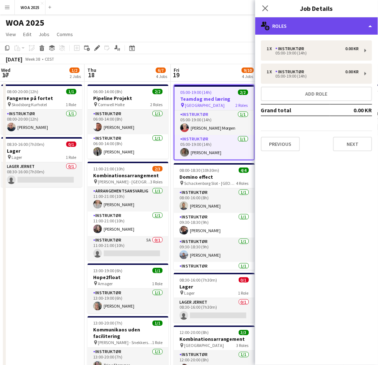
click at [313, 18] on div "multiple-users-add Roles" at bounding box center [317, 25] width 123 height 17
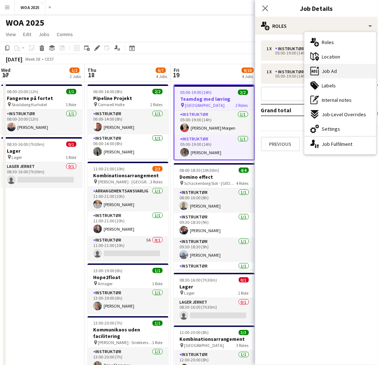
click at [335, 73] on span "Job Ad" at bounding box center [329, 71] width 15 height 7
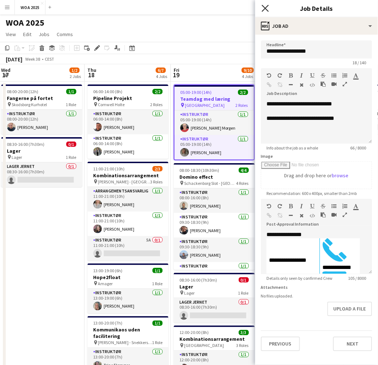
click at [266, 9] on icon "Close pop-in" at bounding box center [265, 8] width 7 height 7
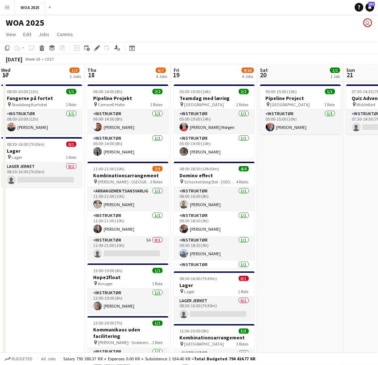
drag, startPoint x: 194, startPoint y: 200, endPoint x: 292, endPoint y: 198, distance: 98.3
click at [295, 198] on app-calendar-viewport "Sun 14 Mon 15 1/3 3 Jobs Tue 16 3/5 2 Jobs Wed 17 1/2 2 Jobs Thu 18 6/7 4 Jobs …" at bounding box center [189, 255] width 378 height 382
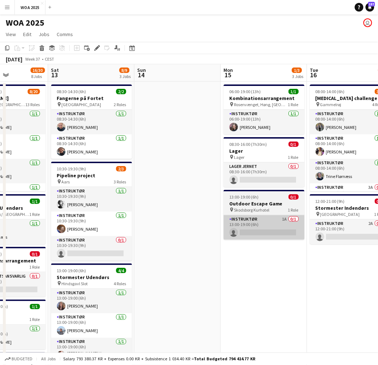
drag, startPoint x: 110, startPoint y: 219, endPoint x: 277, endPoint y: 217, distance: 167.4
click at [281, 219] on app-calendar-viewport "Wed 10 7/7 6 Jobs Thu 11 15/17 8 Jobs Fri 12 16/30 8 Jobs Sat 13 8/9 3 Jobs Sun…" at bounding box center [189, 365] width 378 height 602
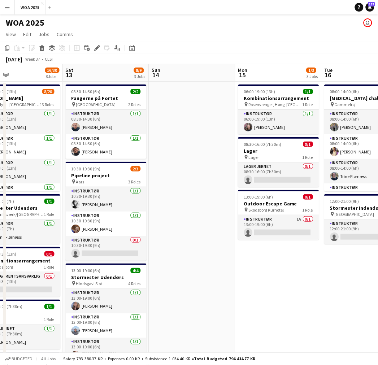
drag, startPoint x: 186, startPoint y: 214, endPoint x: 340, endPoint y: 215, distance: 154.0
click at [340, 216] on app-calendar-viewport "Wed 10 7/7 6 Jobs Thu 11 15/17 8 Jobs Fri 12 16/30 8 Jobs Sat 13 8/9 3 Jobs Sun…" at bounding box center [189, 365] width 378 height 602
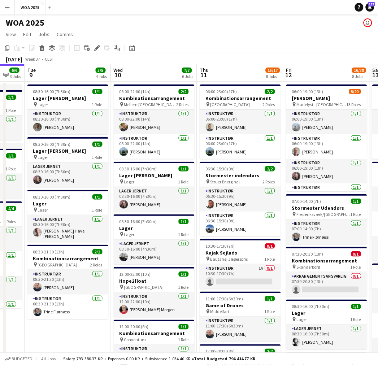
drag, startPoint x: 134, startPoint y: 205, endPoint x: 303, endPoint y: 208, distance: 168.1
click at [303, 208] on app-calendar-viewport "Sun 7 Mon 8 6/6 3 Jobs Tue 9 5/5 4 Jobs Wed 10 7/7 6 Jobs Thu 11 15/17 8 Jobs F…" at bounding box center [189, 365] width 378 height 602
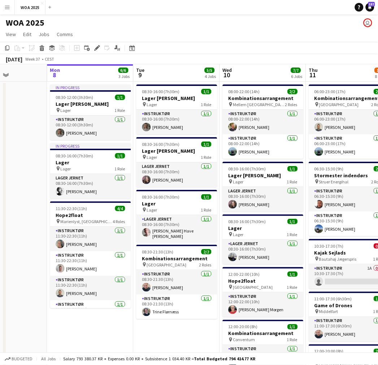
scroll to position [0, 212]
drag, startPoint x: 77, startPoint y: 200, endPoint x: 172, endPoint y: 201, distance: 95.1
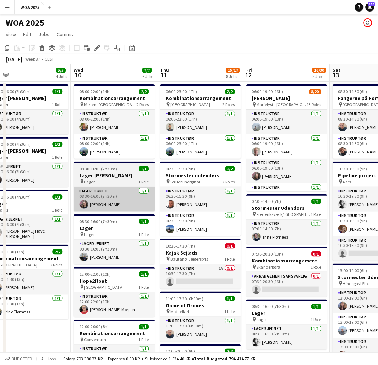
scroll to position [0, 270]
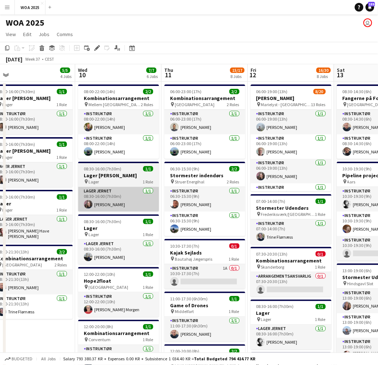
drag, startPoint x: 276, startPoint y: 198, endPoint x: 158, endPoint y: 187, distance: 118.3
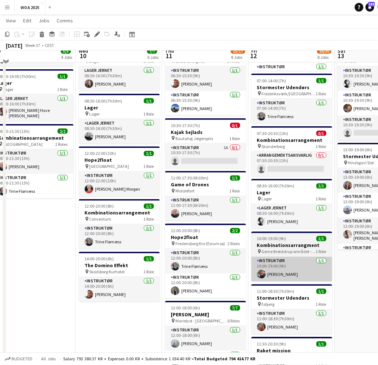
scroll to position [120, 0]
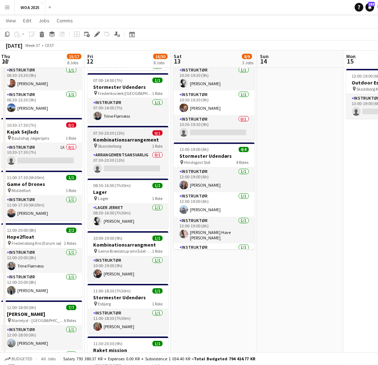
drag, startPoint x: 284, startPoint y: 111, endPoint x: 143, endPoint y: 128, distance: 142.4
click at [128, 121] on app-calendar-viewport "Mon 8 6/6 3 Jobs Tue 9 5/5 4 Jobs Wed 10 7/7 6 Jobs Thu 11 15/17 8 Jobs Fri 12 …" at bounding box center [189, 316] width 378 height 816
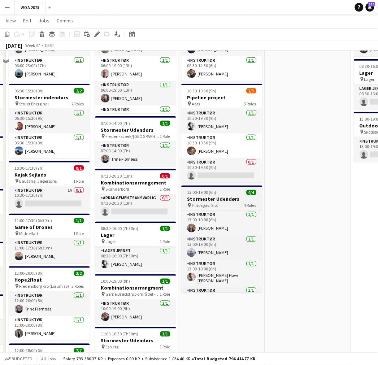
scroll to position [80, 0]
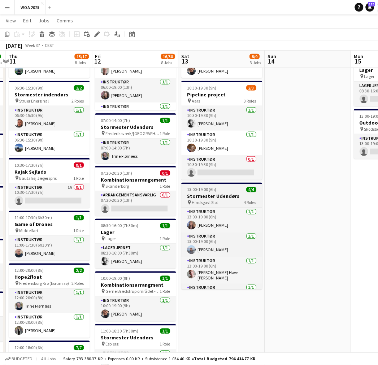
click at [231, 197] on h3 "Stormester Udendørs" at bounding box center [221, 196] width 81 height 7
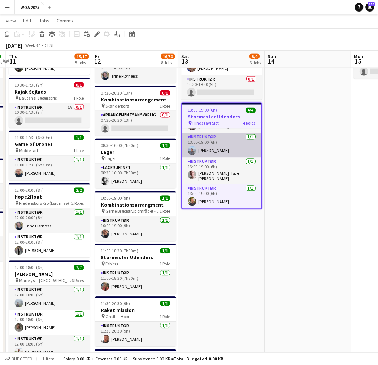
scroll to position [0, 0]
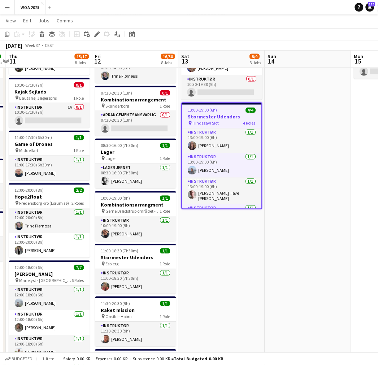
click at [234, 252] on app-date-cell "08:30-14:30 (6h) 2/2 Fangerne på Fortet pin Odense 2 Roles Instruktør 1/1 08:30…" at bounding box center [222, 301] width 86 height 763
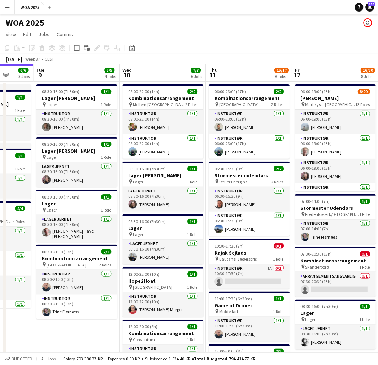
scroll to position [0, 223]
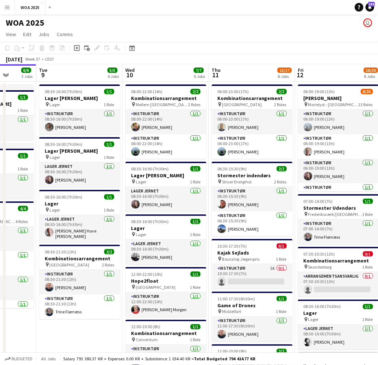
drag, startPoint x: 110, startPoint y: 165, endPoint x: 289, endPoint y: 167, distance: 178.9
